Goal: Task Accomplishment & Management: Manage account settings

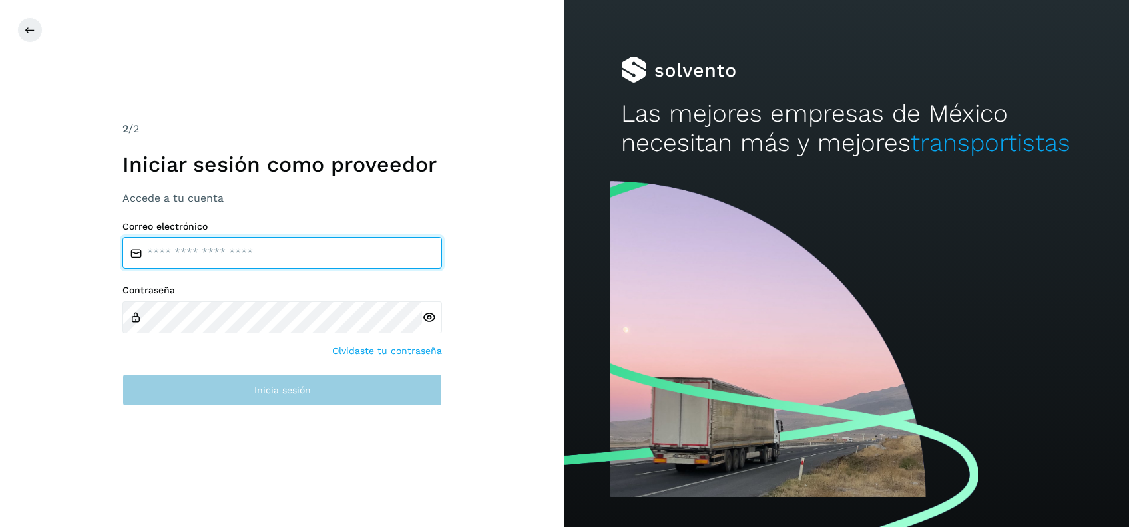
type input "**********"
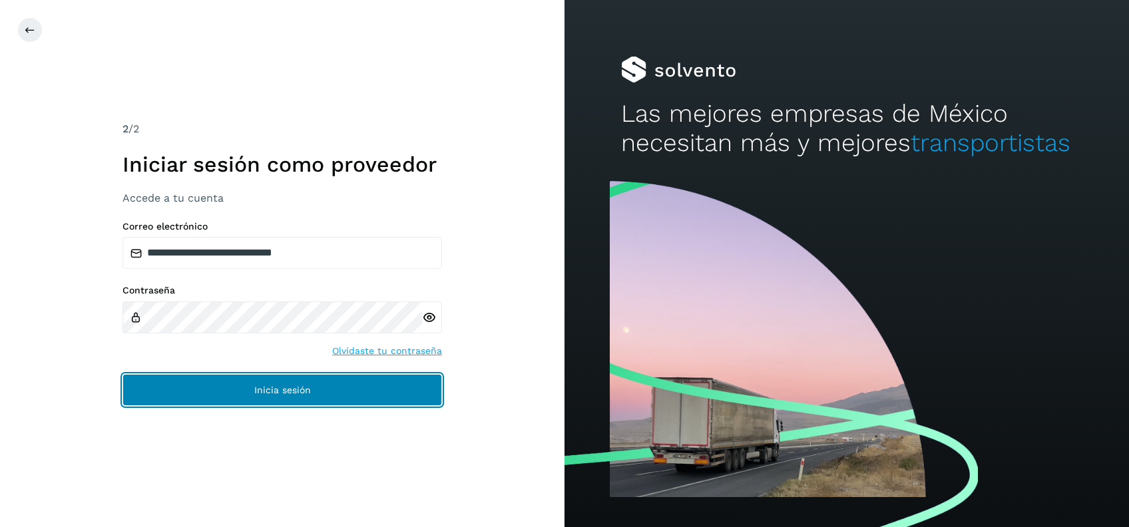
click at [262, 387] on span "Inicia sesión" at bounding box center [282, 389] width 57 height 9
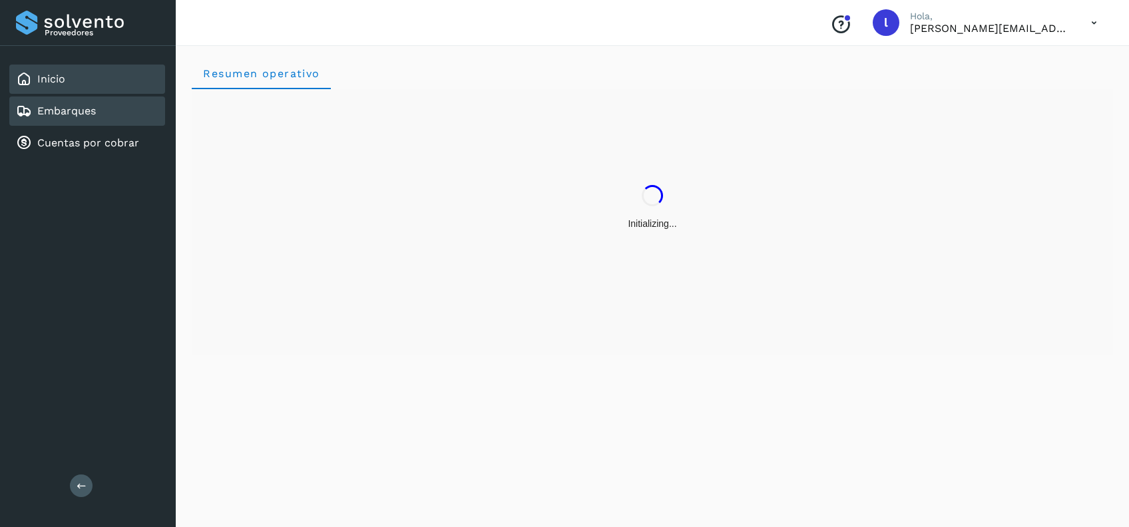
click at [85, 114] on link "Embarques" at bounding box center [66, 110] width 59 height 13
